Goal: Task Accomplishment & Management: Manage account settings

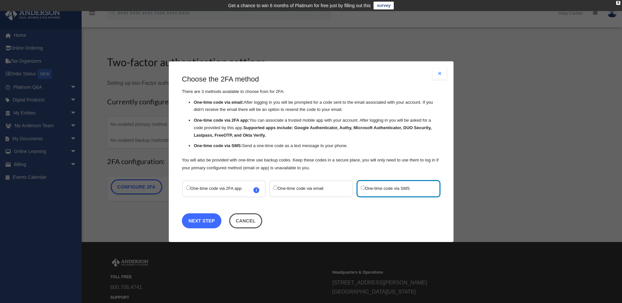
click at [205, 223] on link "Next Step" at bounding box center [202, 220] width 40 height 15
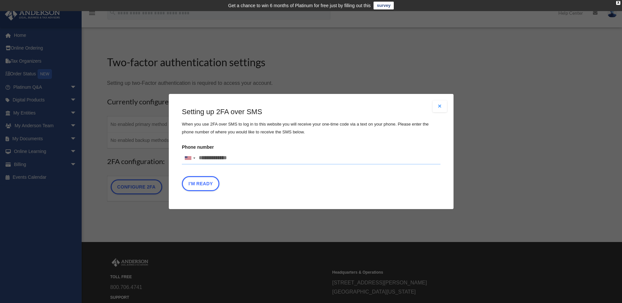
click at [232, 163] on input "Phone number United States +1 United Kingdom +44 Afghanistan (‫افغانستان‬‎) +93…" at bounding box center [311, 158] width 259 height 13
type input "**********"
click at [205, 182] on button "I'm Ready" at bounding box center [201, 183] width 38 height 15
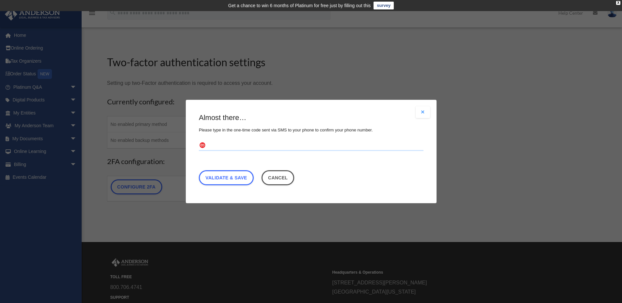
click at [250, 145] on input "text" at bounding box center [311, 146] width 225 height 10
type input "******"
click at [235, 176] on link "Validate & Save" at bounding box center [226, 177] width 55 height 15
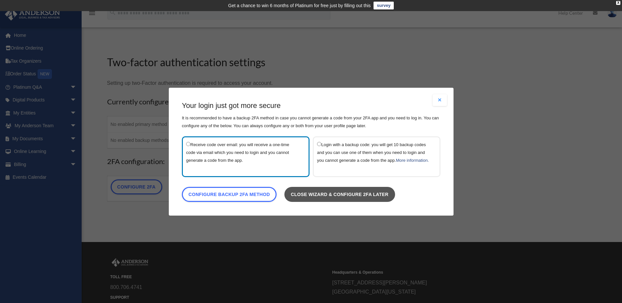
click at [342, 200] on link "Close wizard & configure 2FA later" at bounding box center [339, 194] width 111 height 15
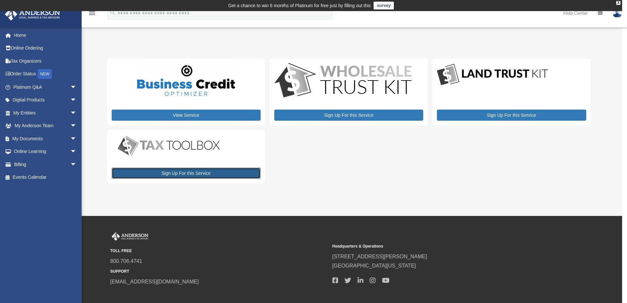
click at [185, 175] on link "Sign Up For this Service" at bounding box center [186, 173] width 149 height 11
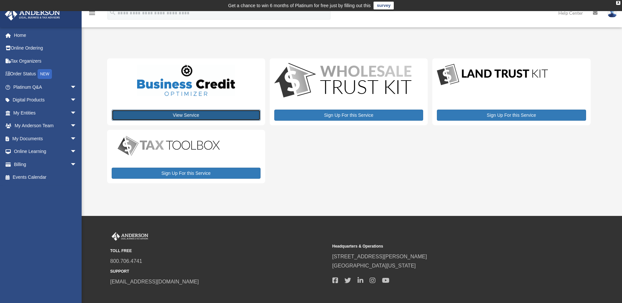
click at [203, 116] on link "View Service" at bounding box center [186, 115] width 149 height 11
click at [41, 111] on link "My Entities arrow_drop_down" at bounding box center [46, 112] width 82 height 13
click at [70, 110] on span "arrow_drop_down" at bounding box center [76, 112] width 13 height 13
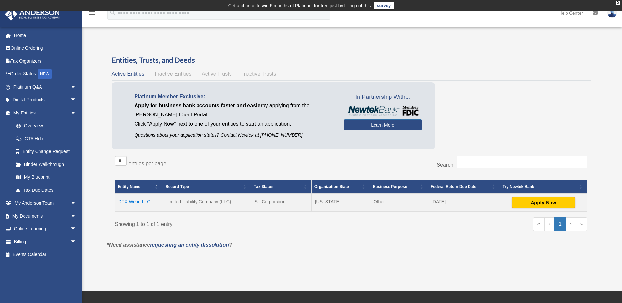
click at [132, 201] on td "DFX Wear, LLC" at bounding box center [139, 203] width 48 height 18
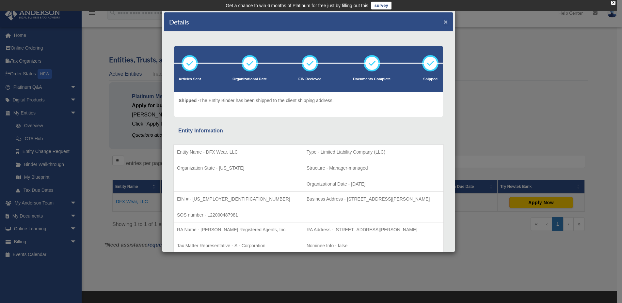
click at [444, 21] on button "×" at bounding box center [446, 21] width 4 height 7
